Goal: Information Seeking & Learning: Learn about a topic

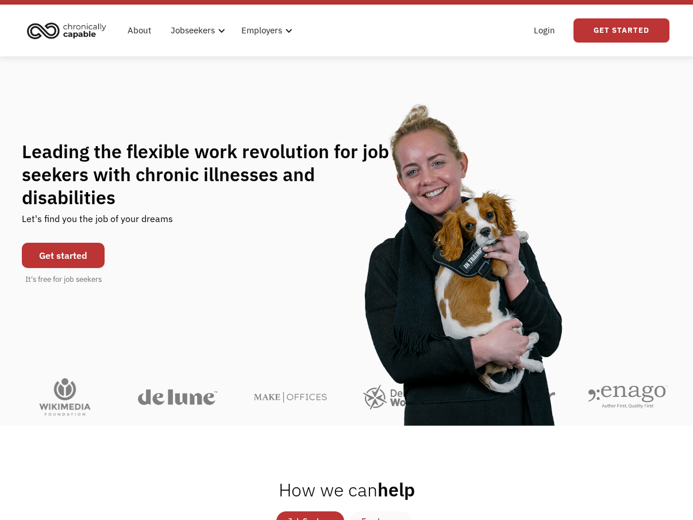
scroll to position [39, 0]
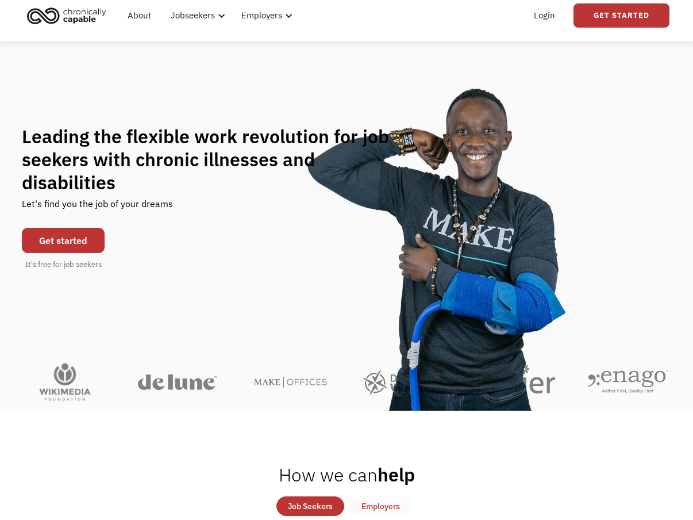
click at [76, 228] on link "Get started" at bounding box center [63, 240] width 83 height 25
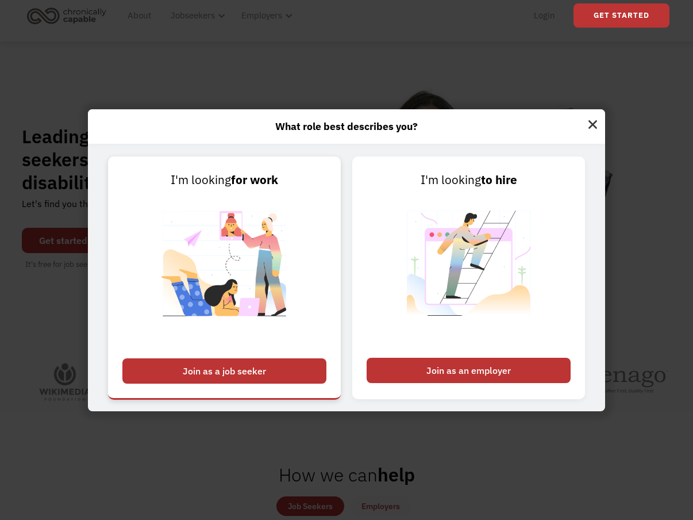
click at [247, 370] on div "Join as a job seeker" at bounding box center [224, 370] width 204 height 25
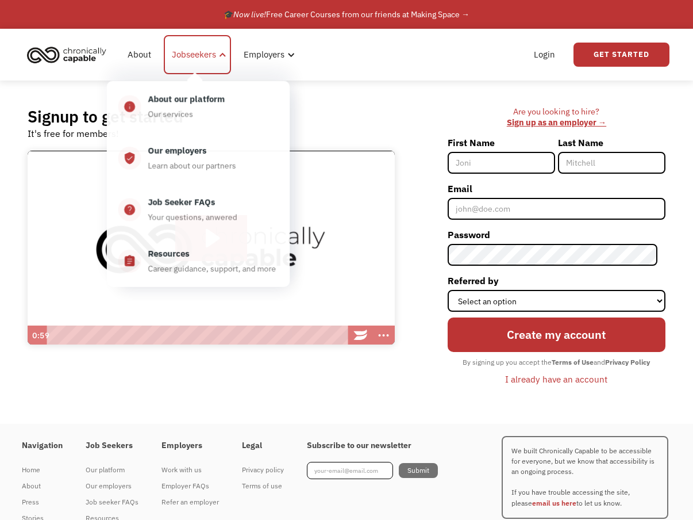
click at [212, 53] on div "Jobseekers" at bounding box center [194, 55] width 44 height 14
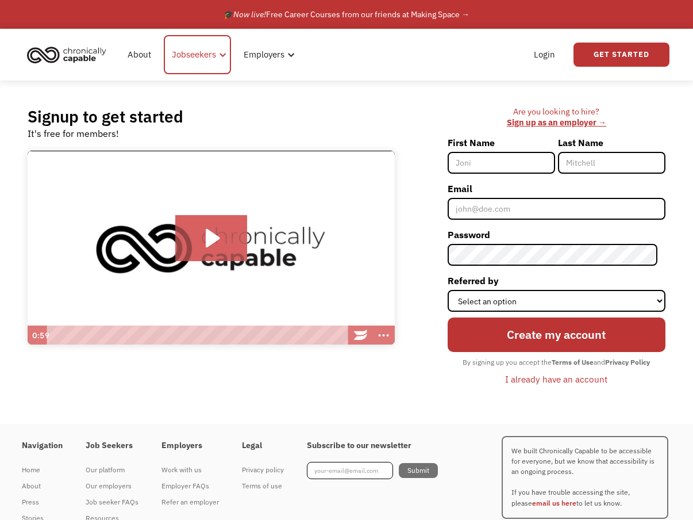
click at [212, 53] on div "Jobseekers" at bounding box center [194, 55] width 44 height 14
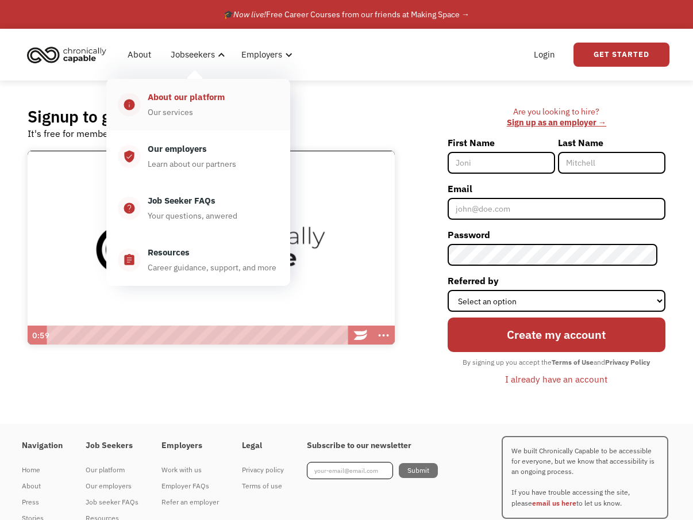
click at [201, 105] on div "About our platform Our services" at bounding box center [210, 104] width 138 height 29
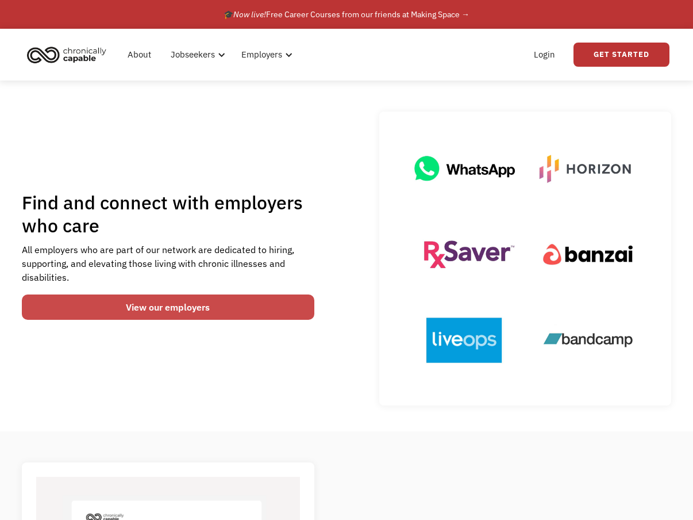
click at [183, 309] on link "View our employers" at bounding box center [168, 306] width 293 height 25
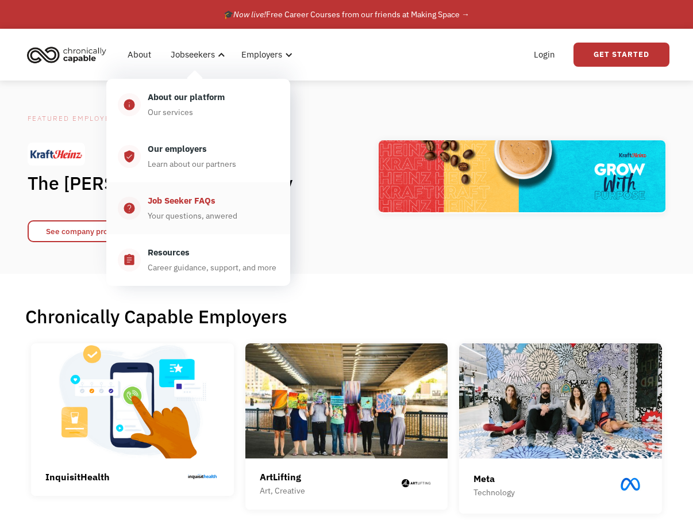
click at [212, 199] on div "Job Seeker FAQs" at bounding box center [182, 201] width 68 height 14
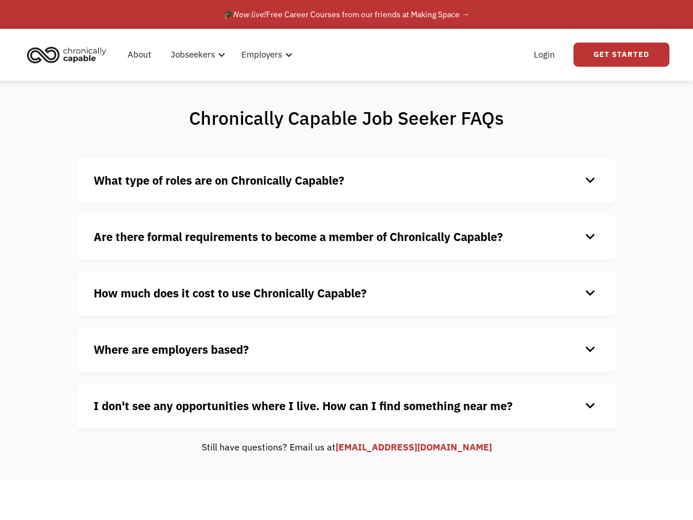
click at [210, 185] on strong "What type of roles are on Chronically Capable?" at bounding box center [219, 180] width 251 height 16
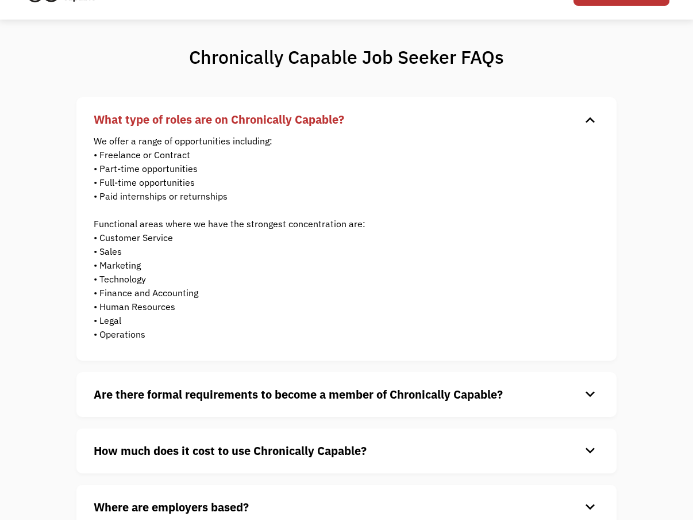
scroll to position [130, 0]
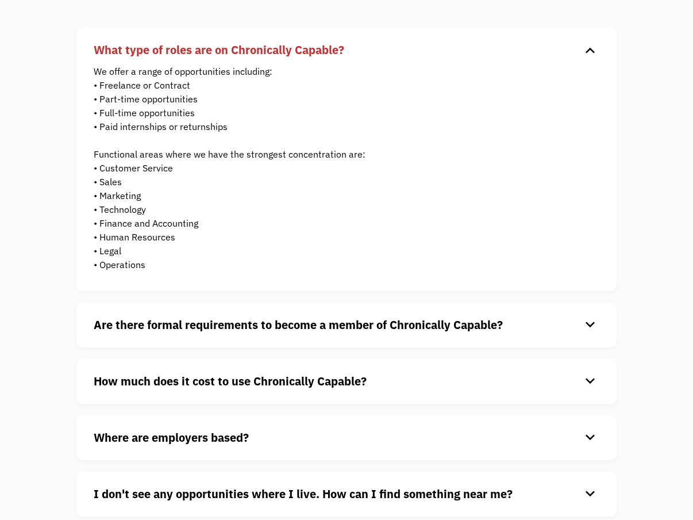
click at [148, 322] on strong "Are there formal requirements to become a member of Chronically Capable?" at bounding box center [298, 325] width 409 height 16
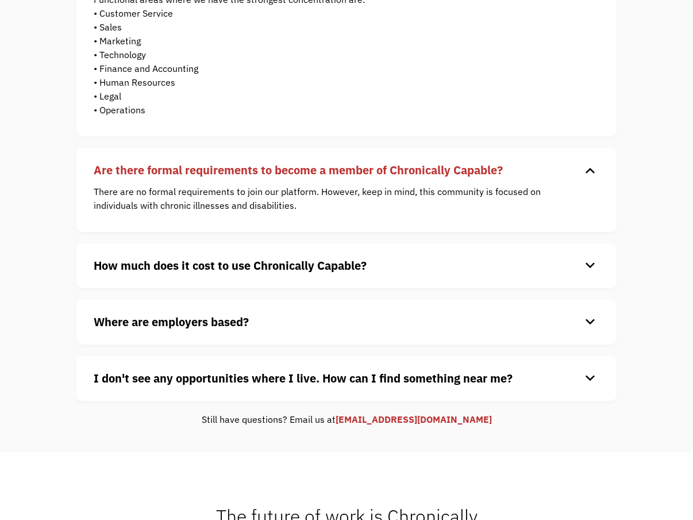
scroll to position [293, 0]
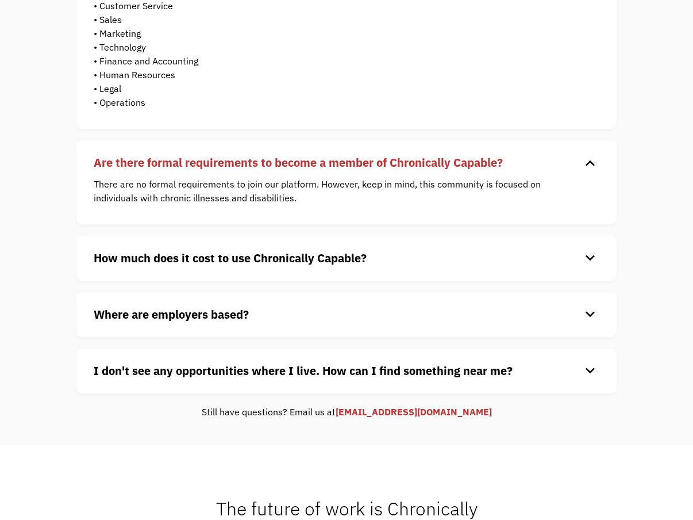
click at [172, 253] on strong "How much does it cost to use Chronically Capable?" at bounding box center [230, 258] width 273 height 16
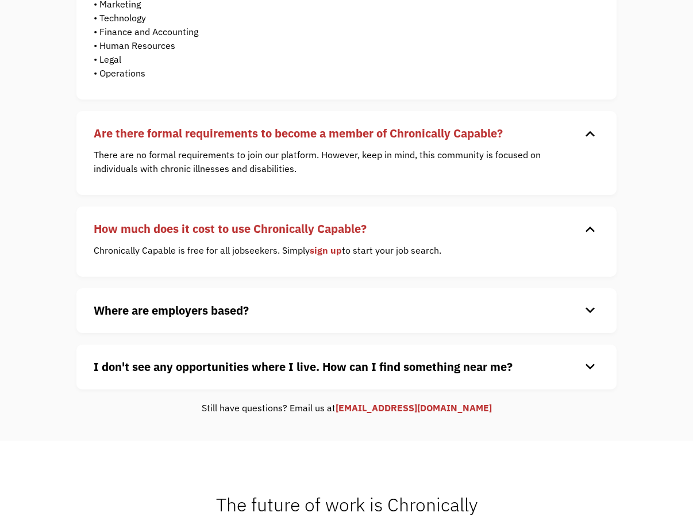
scroll to position [406, 0]
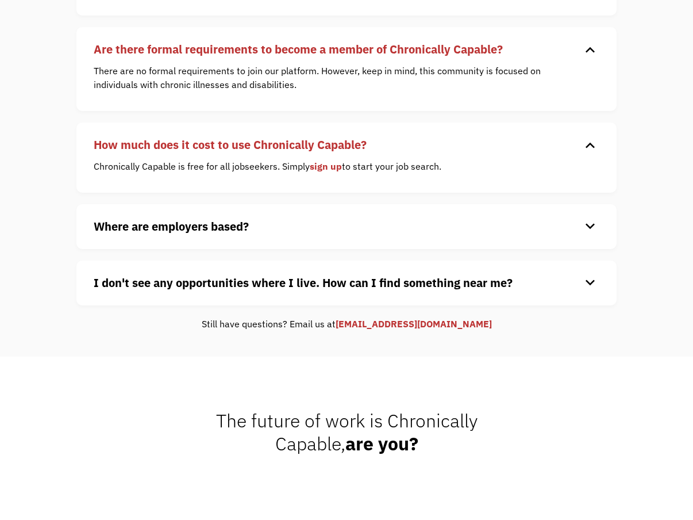
click at [175, 229] on strong "Where are employers based?" at bounding box center [171, 226] width 155 height 16
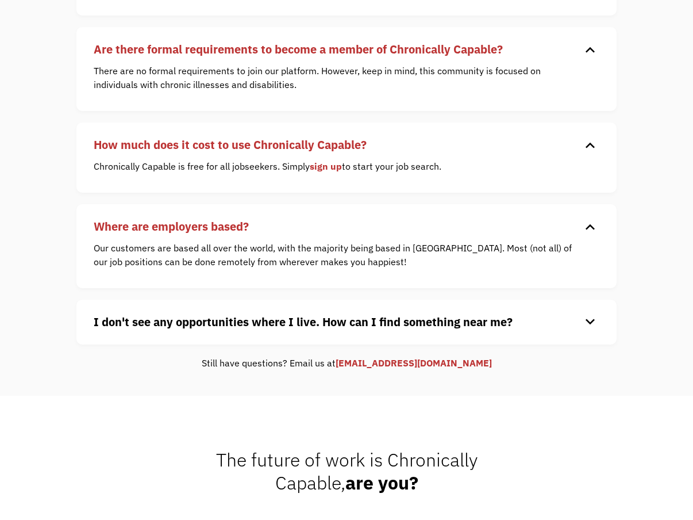
scroll to position [421, 0]
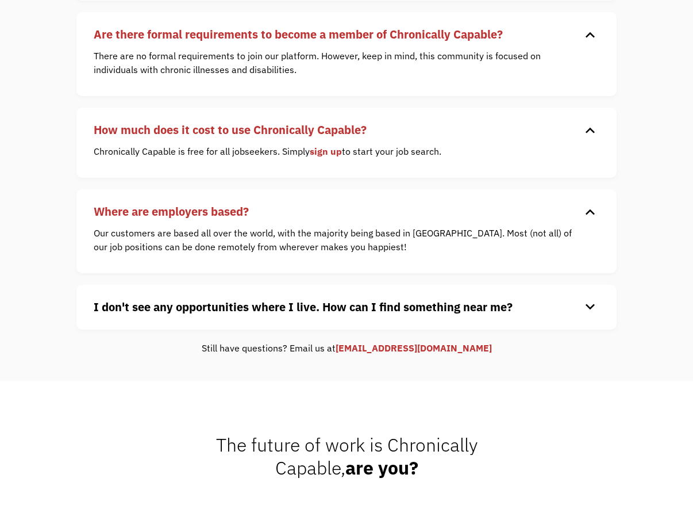
click at [204, 306] on strong "I don't see any opportunities where I live. How can I find something near me?" at bounding box center [303, 307] width 419 height 16
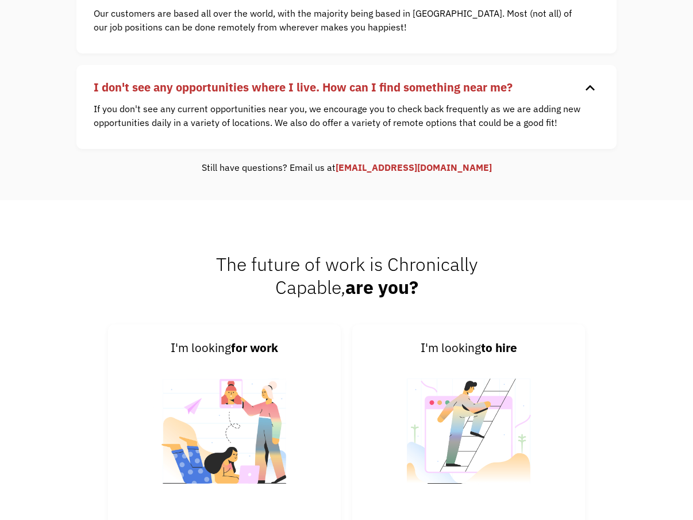
scroll to position [707, 0]
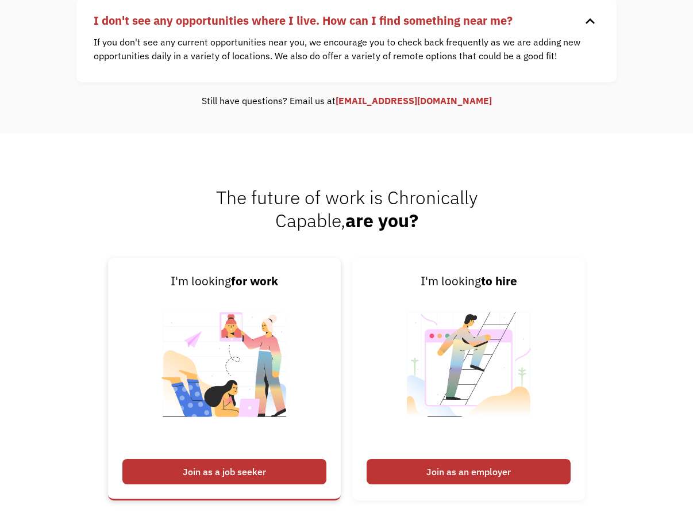
click at [254, 469] on div "Join as a job seeker" at bounding box center [224, 471] width 204 height 25
